Goal: Find specific page/section: Find specific page/section

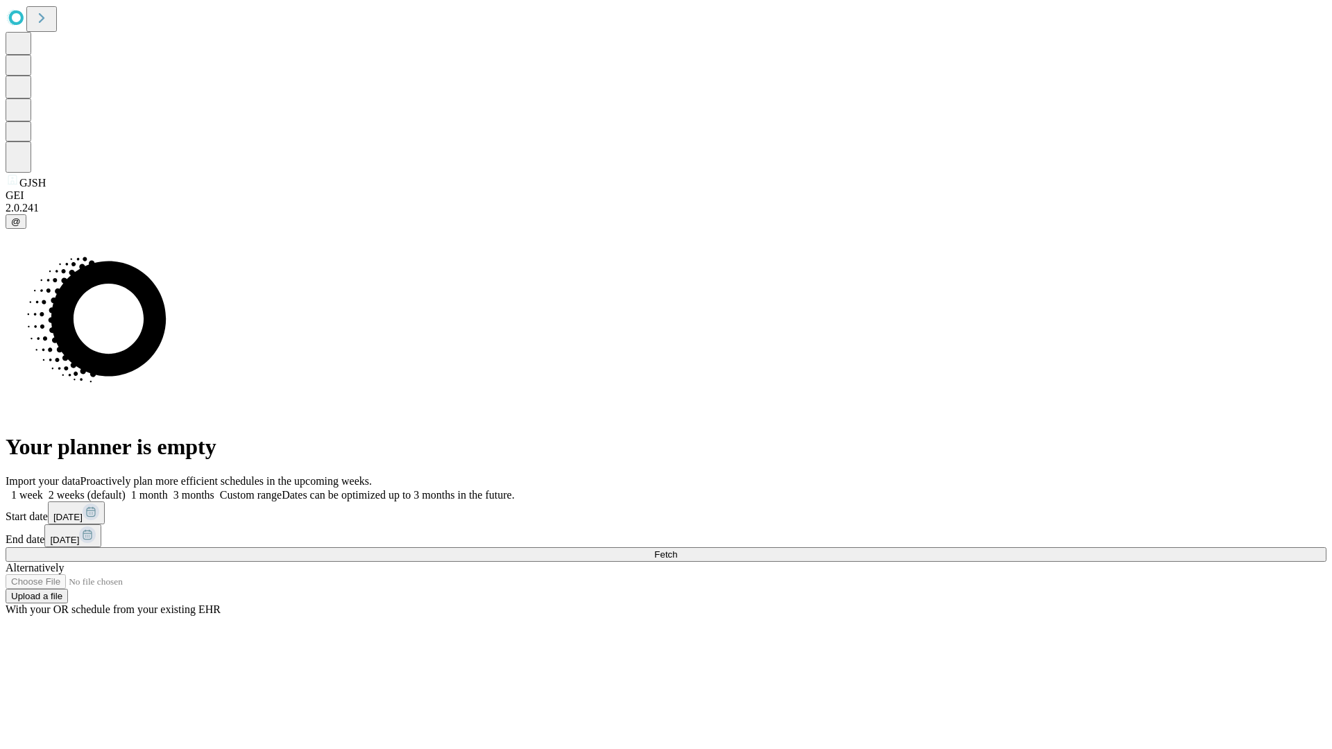
click at [677, 550] on span "Fetch" at bounding box center [665, 555] width 23 height 10
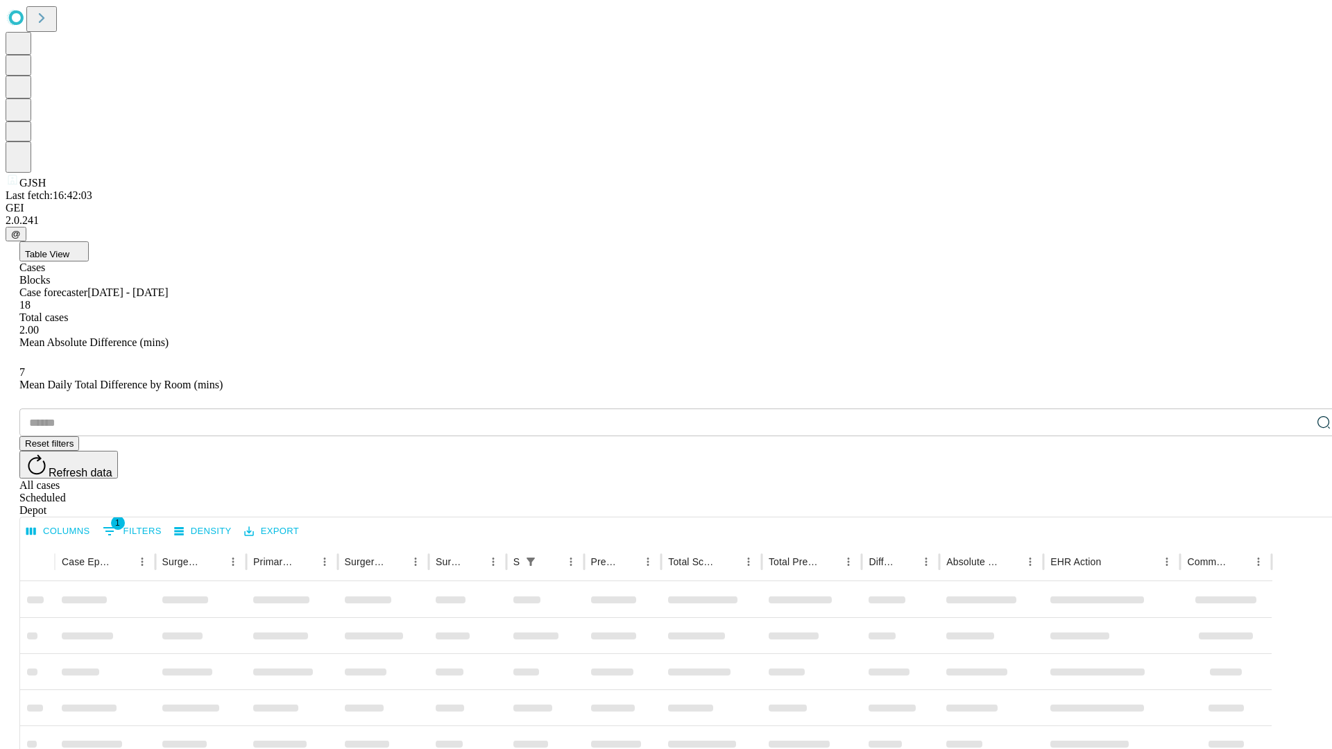
click at [1296, 504] on div "Depot" at bounding box center [679, 510] width 1321 height 12
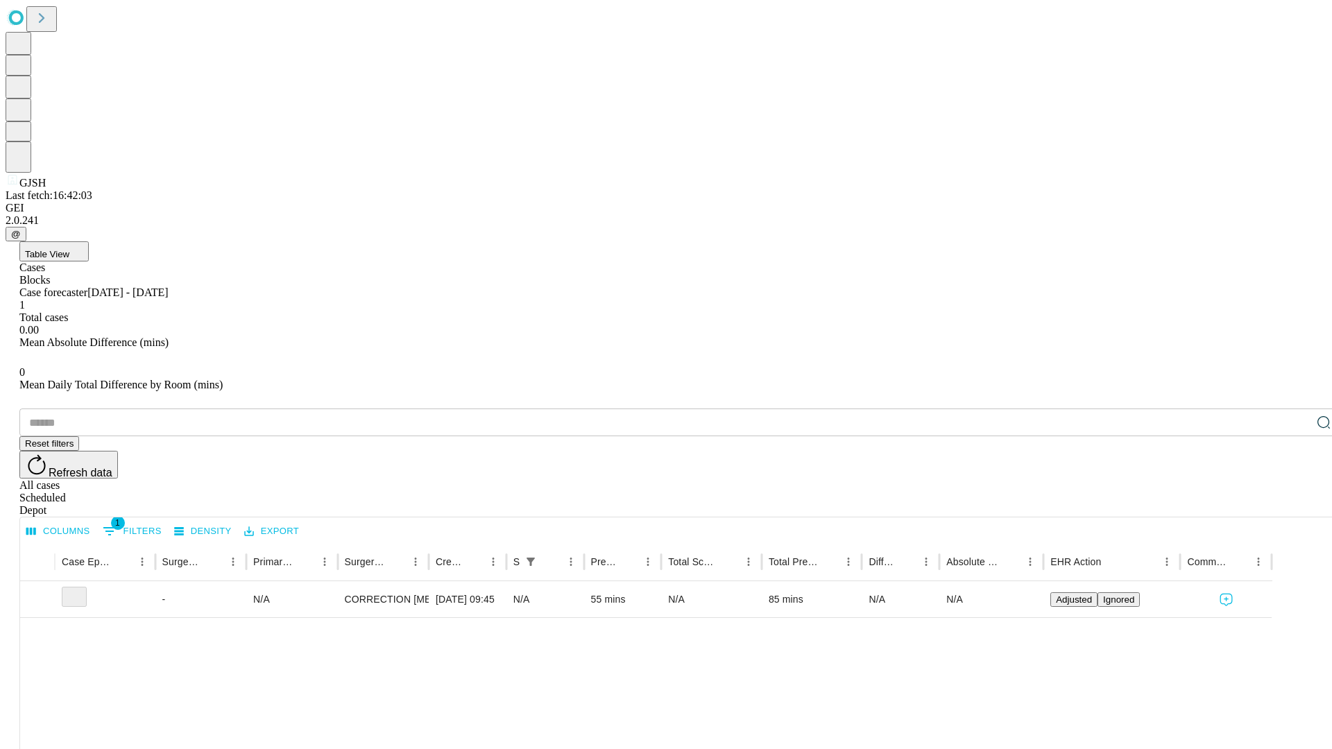
click at [1183, 479] on div "All cases" at bounding box center [679, 485] width 1321 height 12
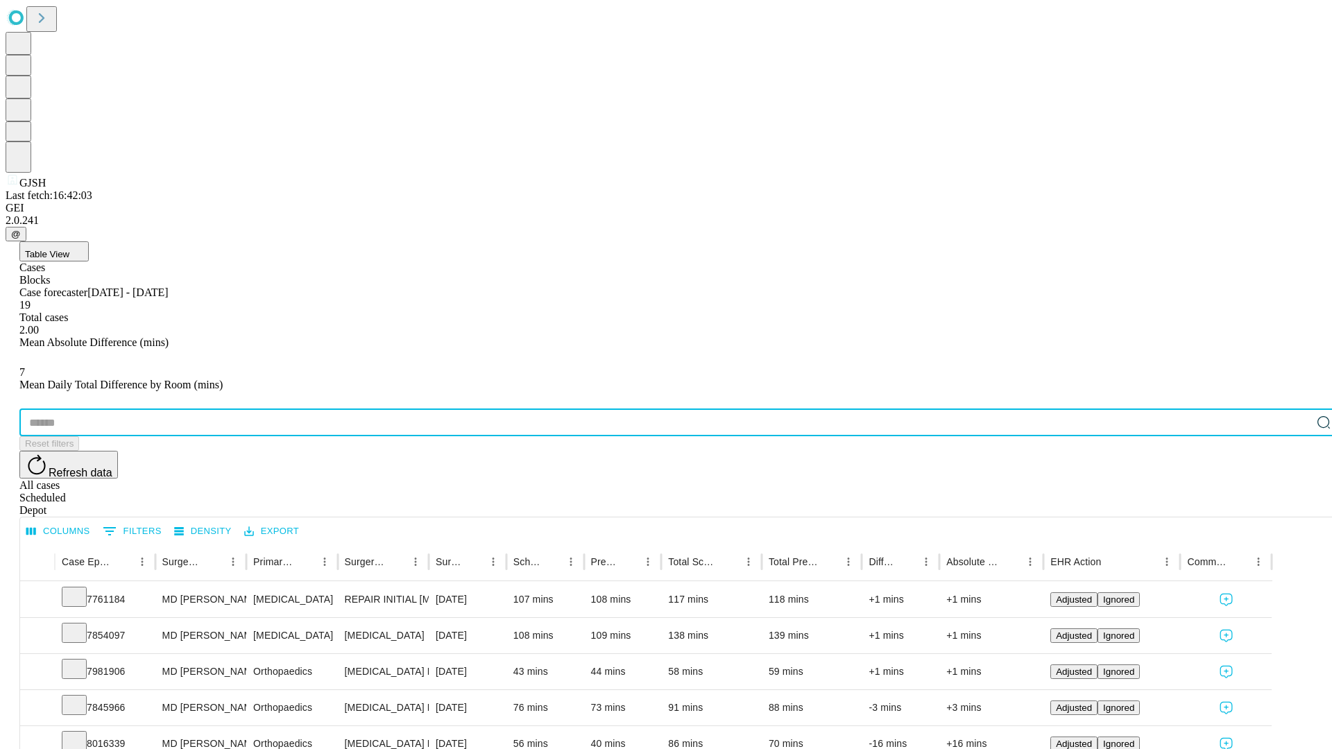
type input "*******"
